Goal: Find specific page/section: Find specific page/section

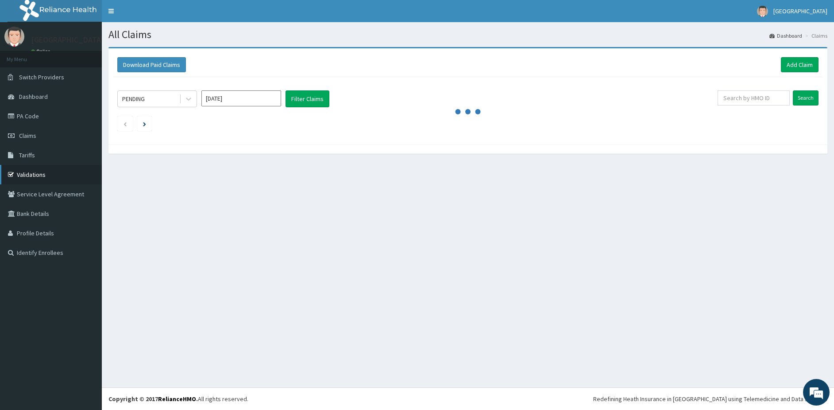
click at [19, 174] on link "Validations" at bounding box center [51, 174] width 102 height 19
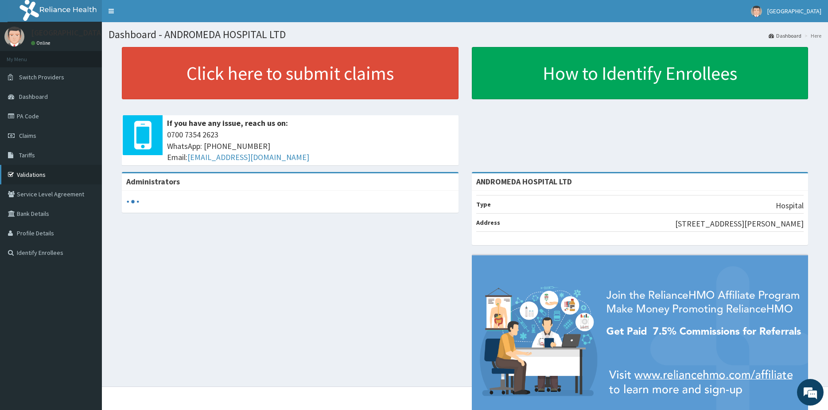
click at [41, 176] on link "Validations" at bounding box center [51, 174] width 102 height 19
